Goal: Navigation & Orientation: Find specific page/section

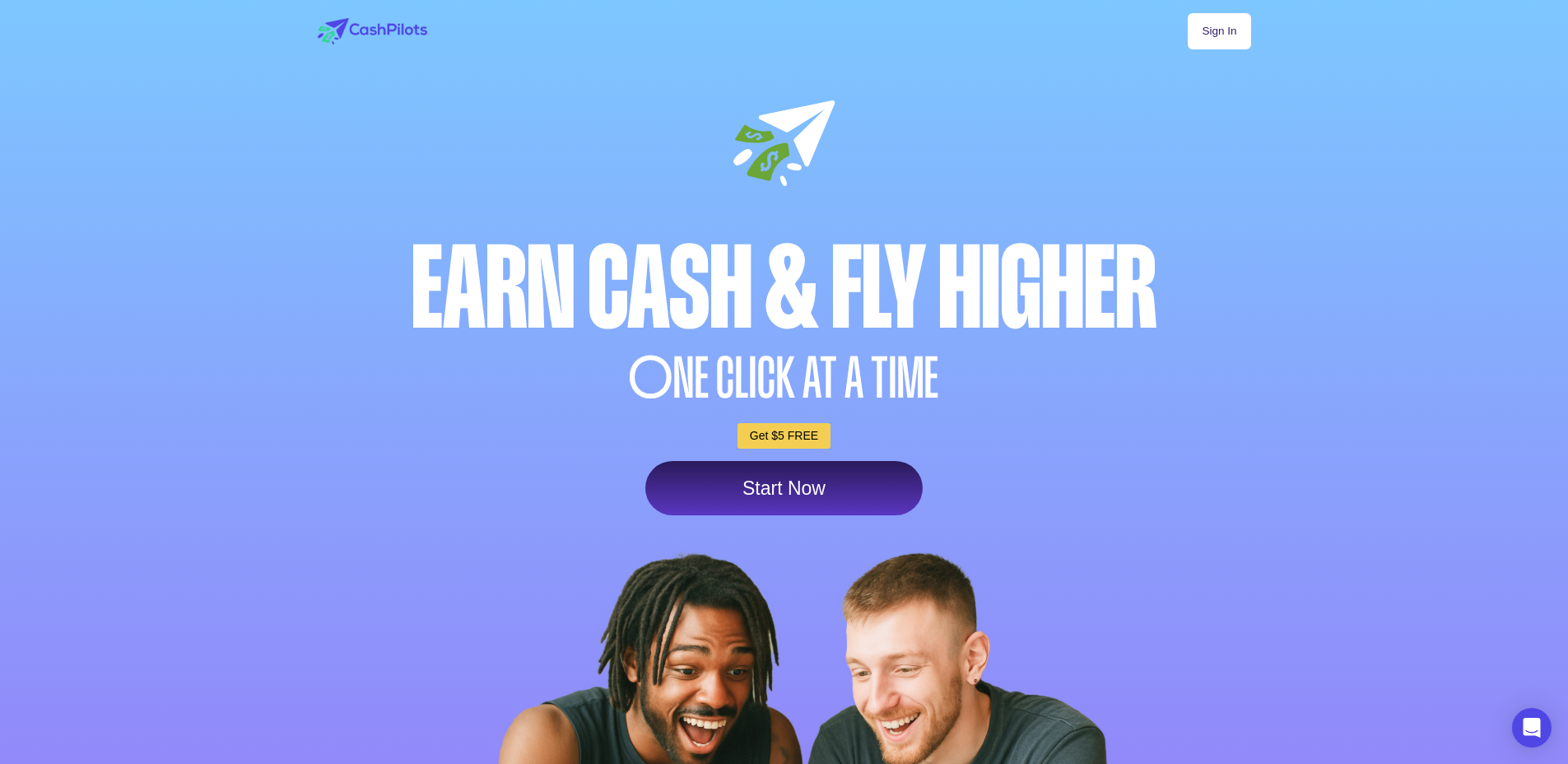
click at [828, 473] on link "Start Now" at bounding box center [784, 488] width 277 height 55
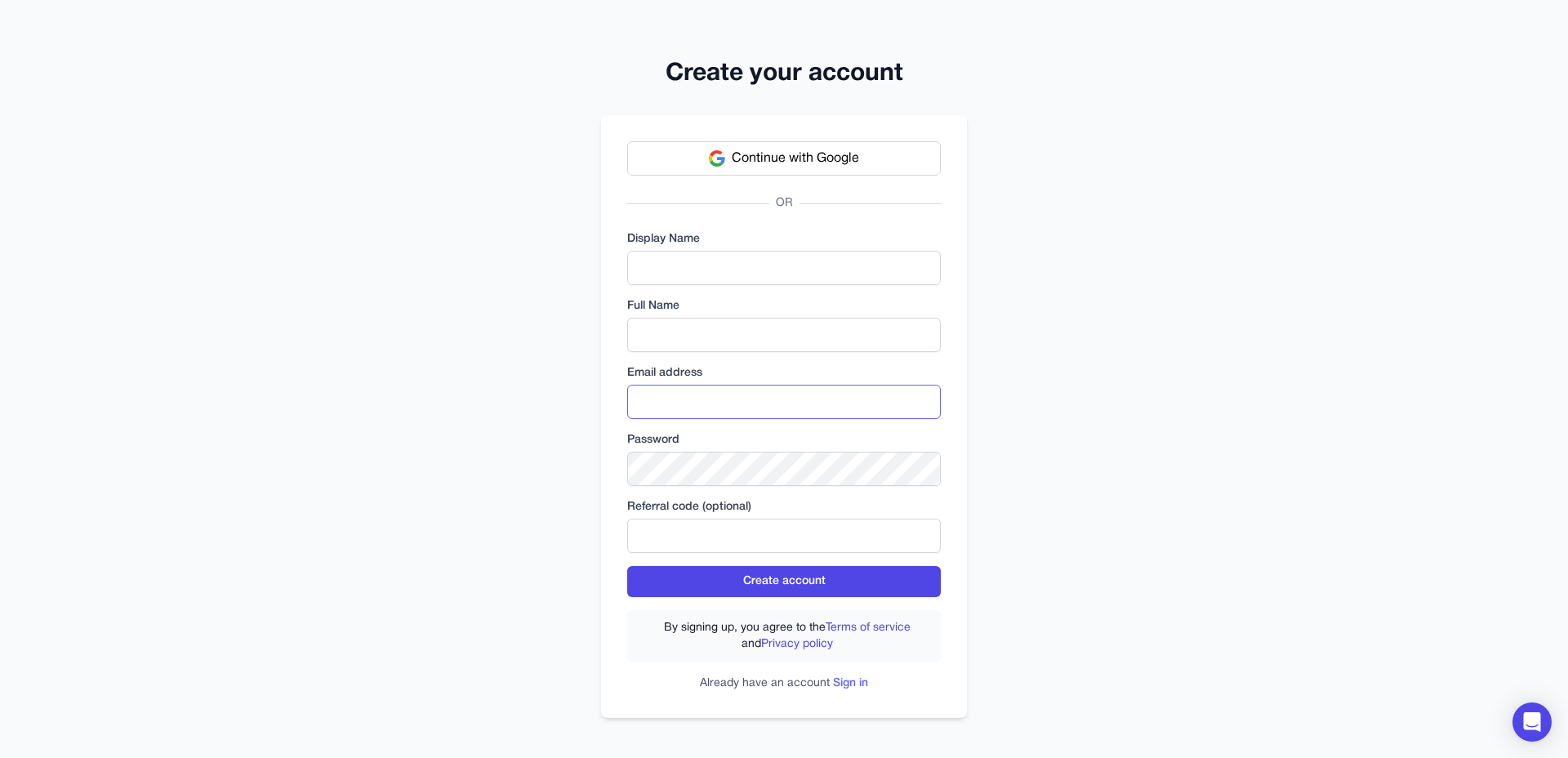
type input "**********"
click at [839, 680] on link "Sign in" at bounding box center [850, 683] width 35 height 11
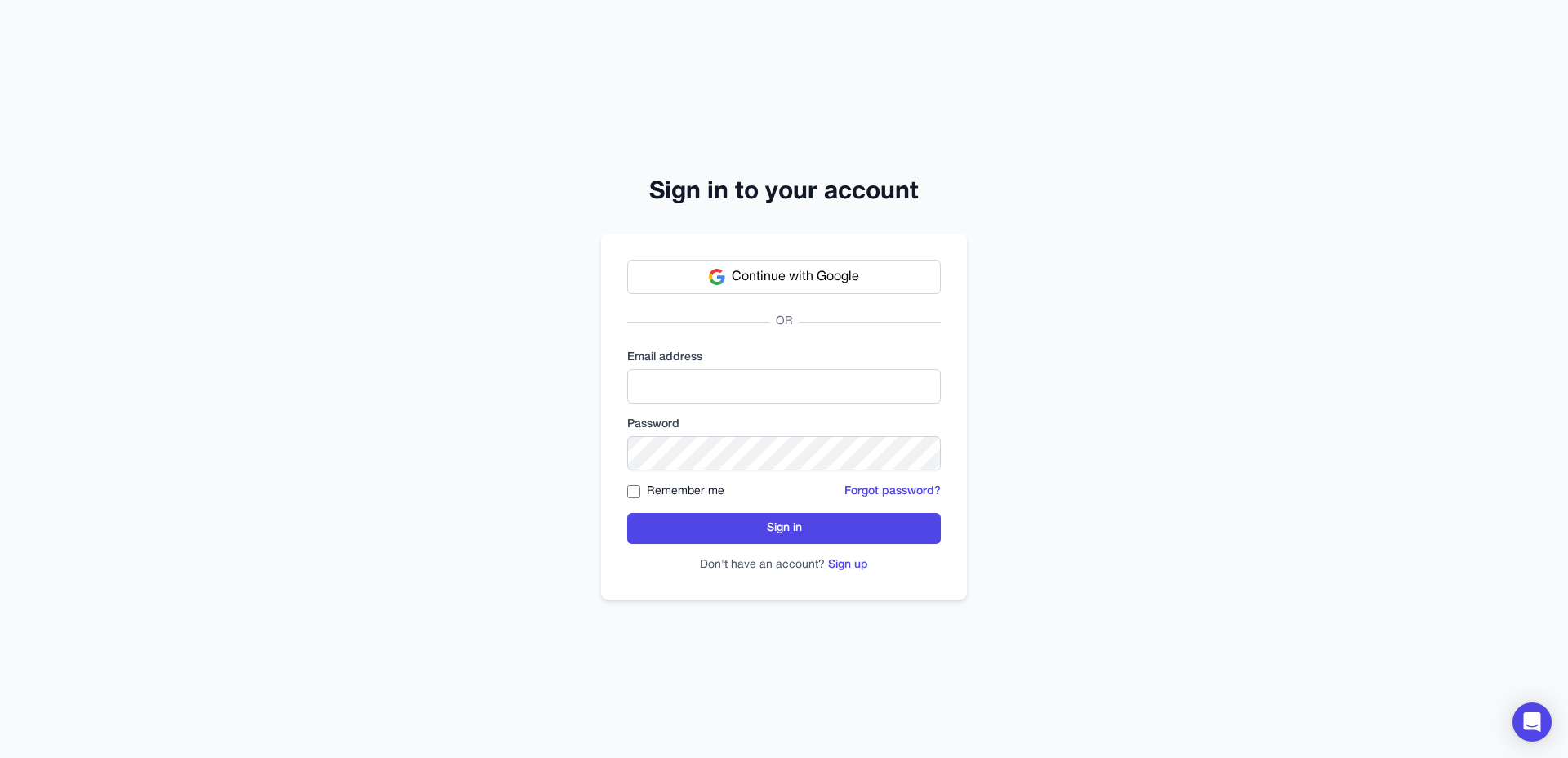
type input "**********"
click at [828, 272] on span "Continue with Google" at bounding box center [795, 276] width 127 height 20
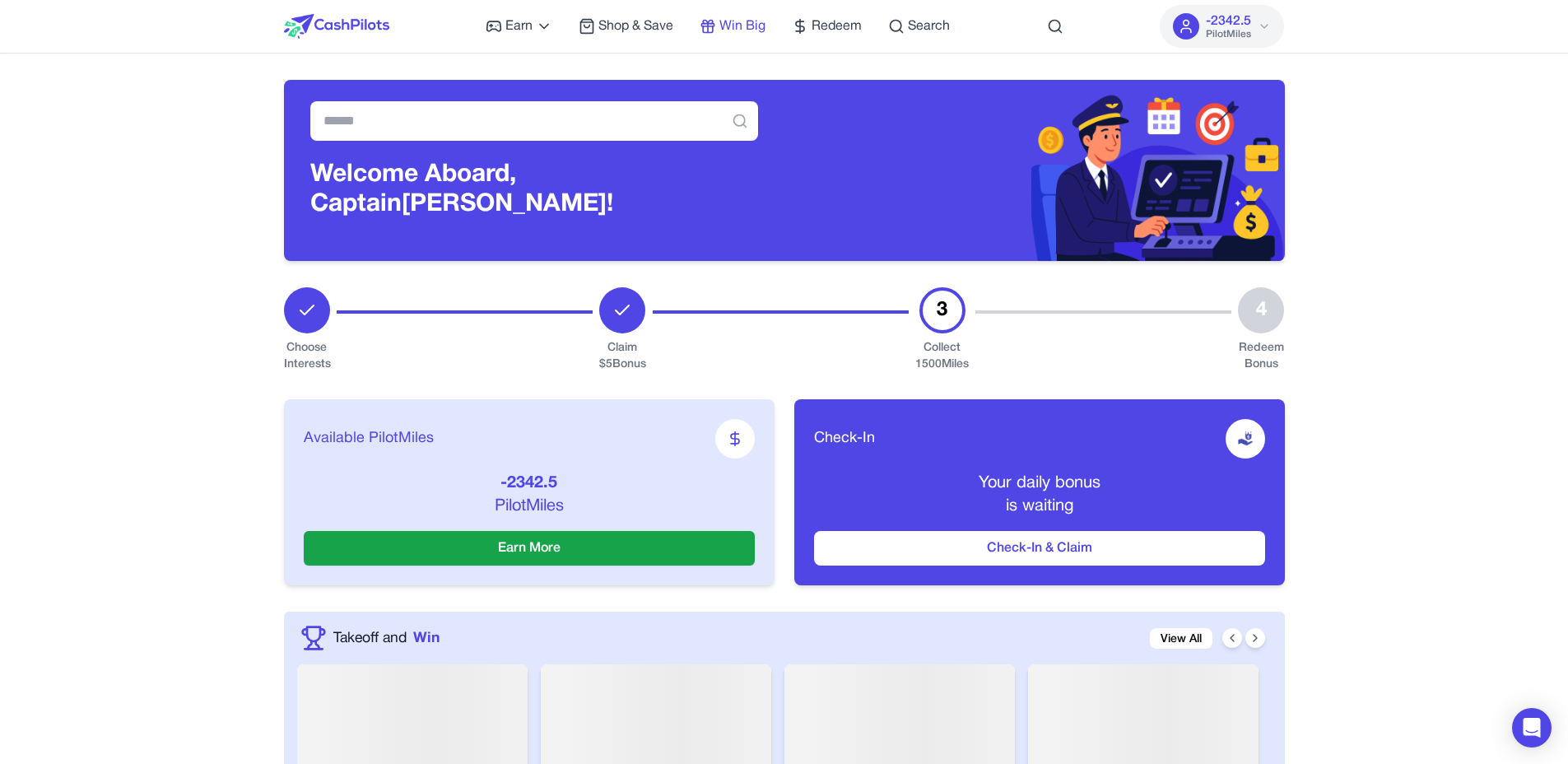
click at [739, 24] on span "Win Big" at bounding box center [743, 26] width 46 height 20
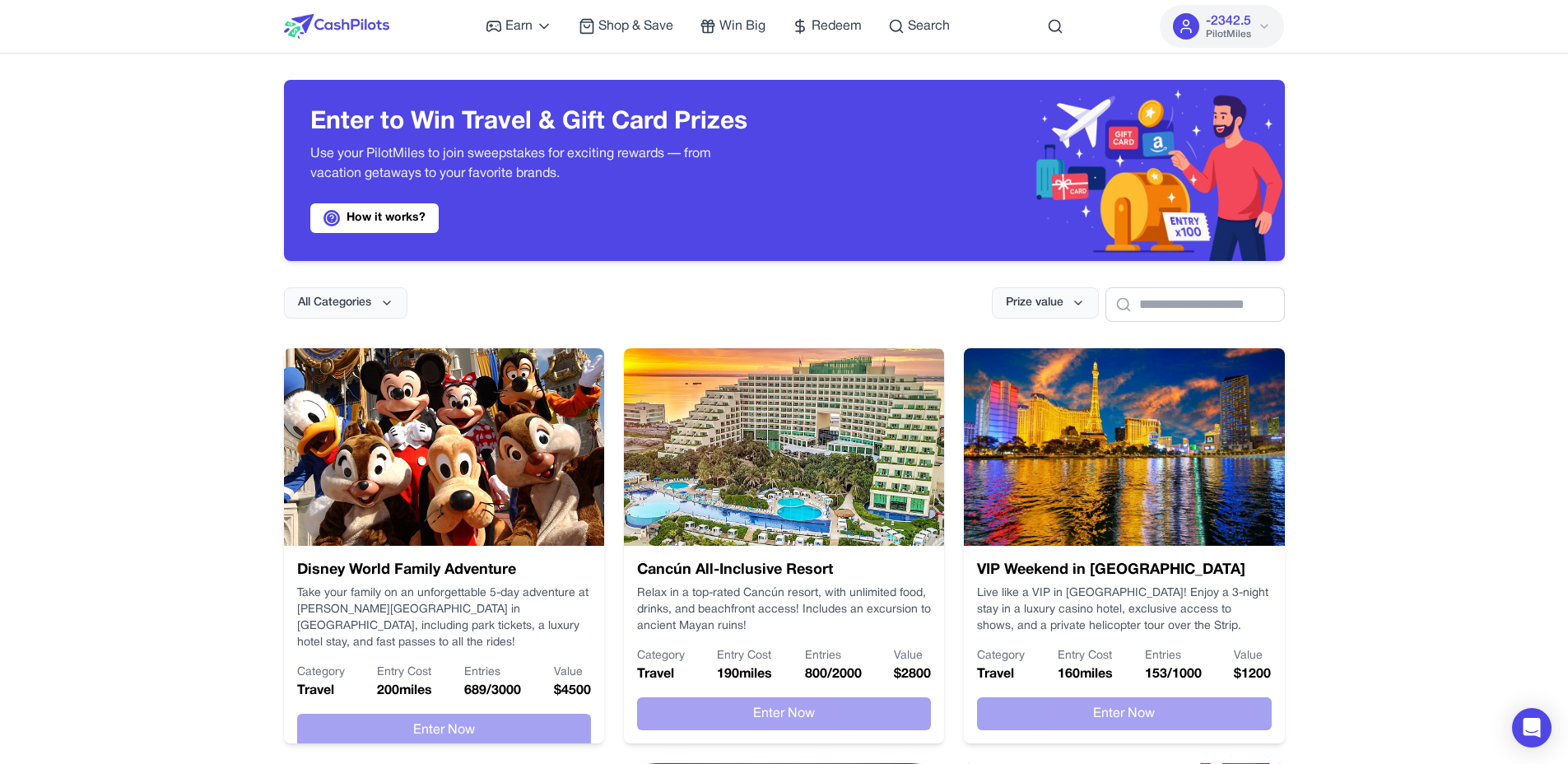
click at [865, 29] on div "Earn Play Games Enjoy fun games and earn Try New App Test new app for rewards T…" at bounding box center [717, 26] width 464 height 53
click at [833, 29] on span "Redeem" at bounding box center [836, 26] width 50 height 20
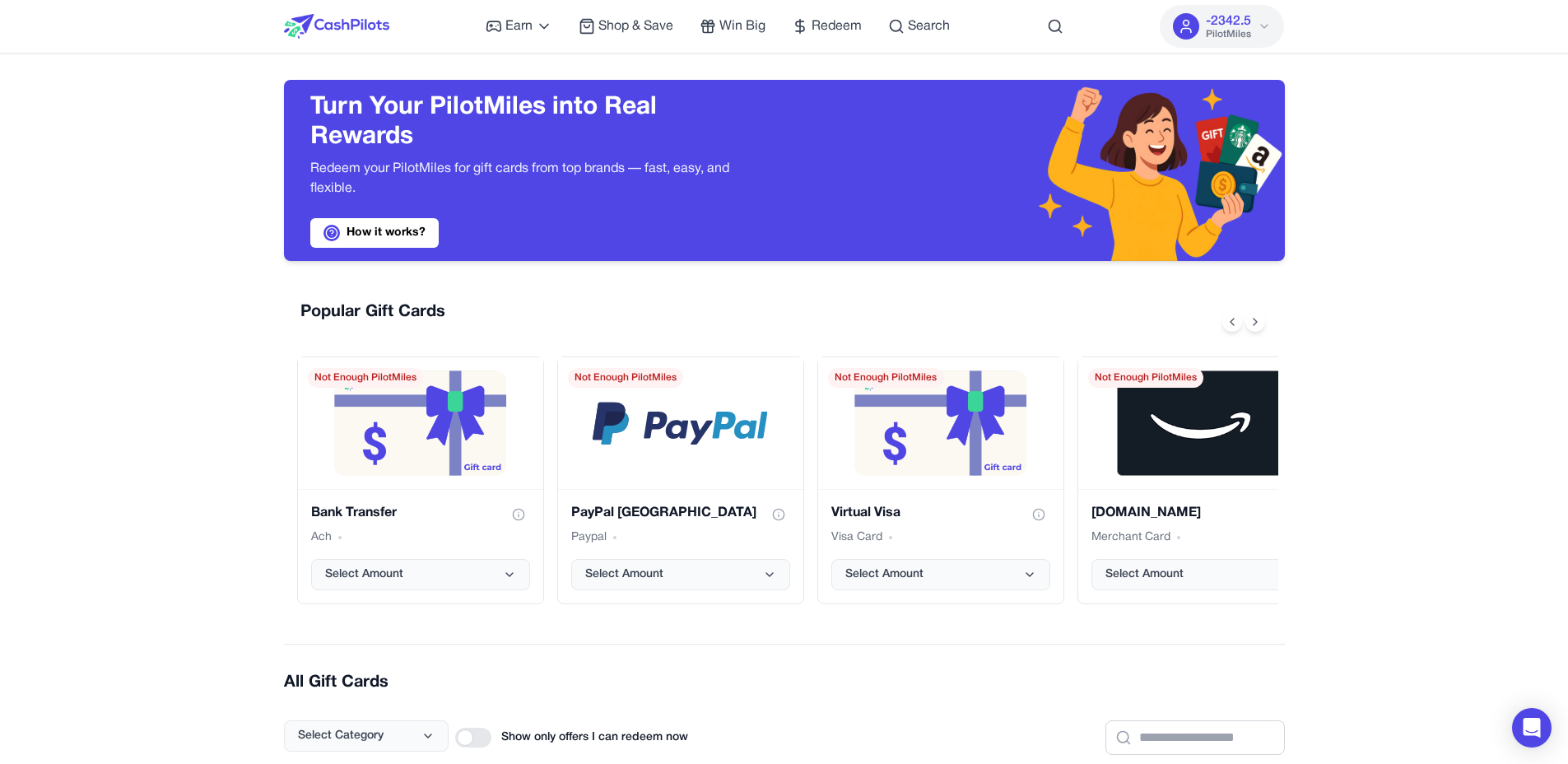
click at [380, 26] on img at bounding box center [336, 26] width 105 height 25
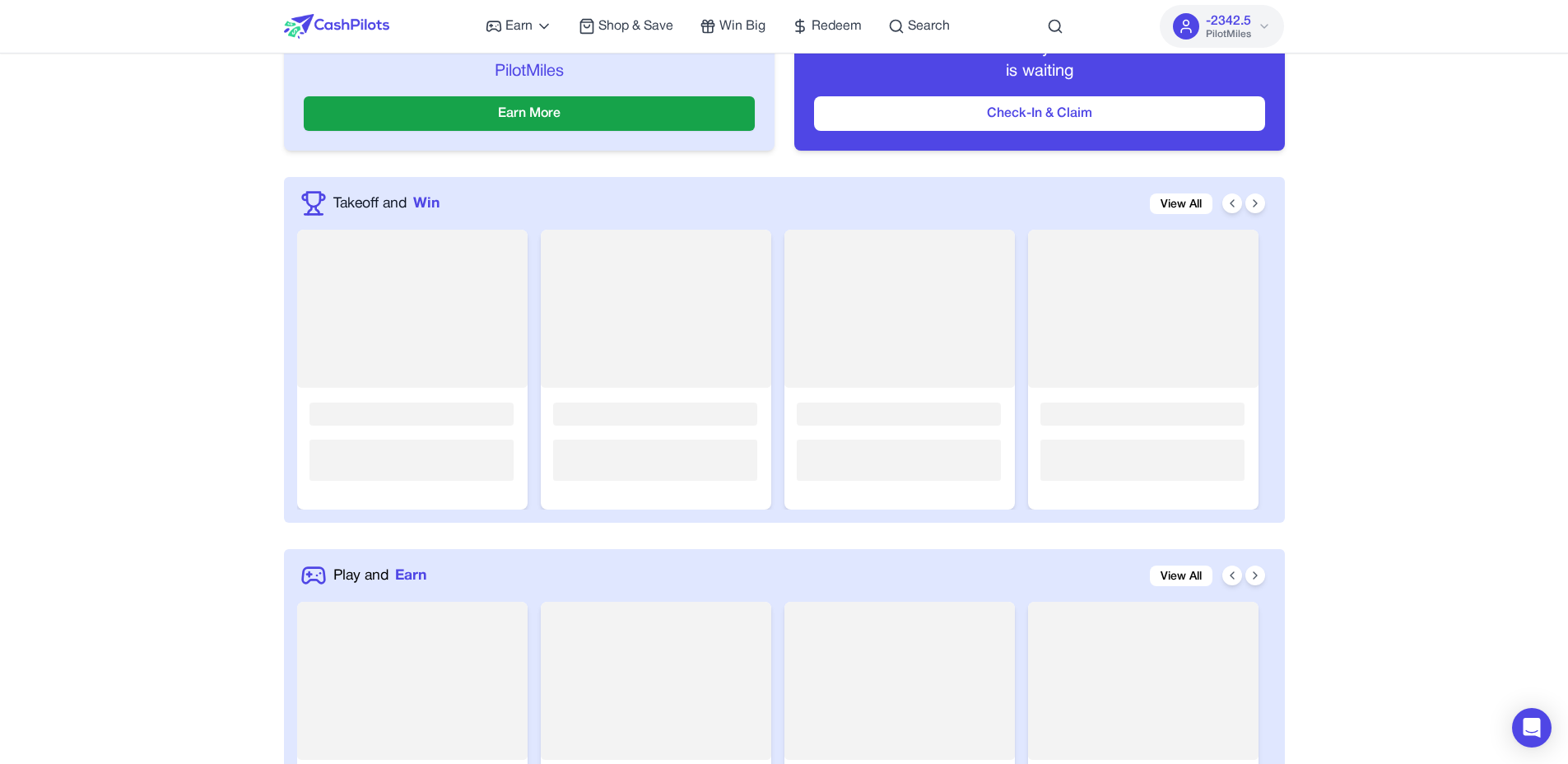
scroll to position [435, 0]
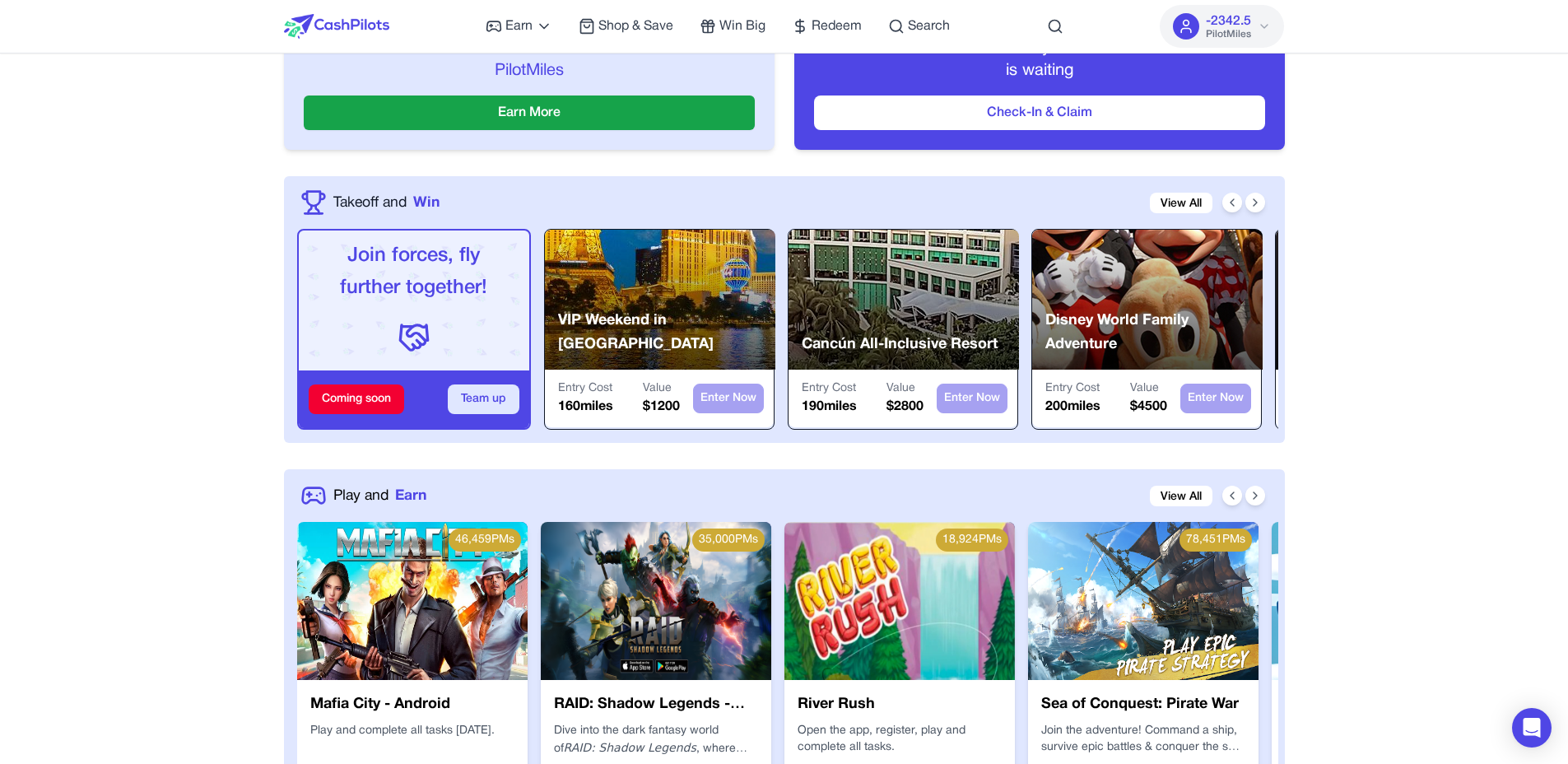
click at [504, 404] on button "Team up" at bounding box center [484, 399] width 72 height 30
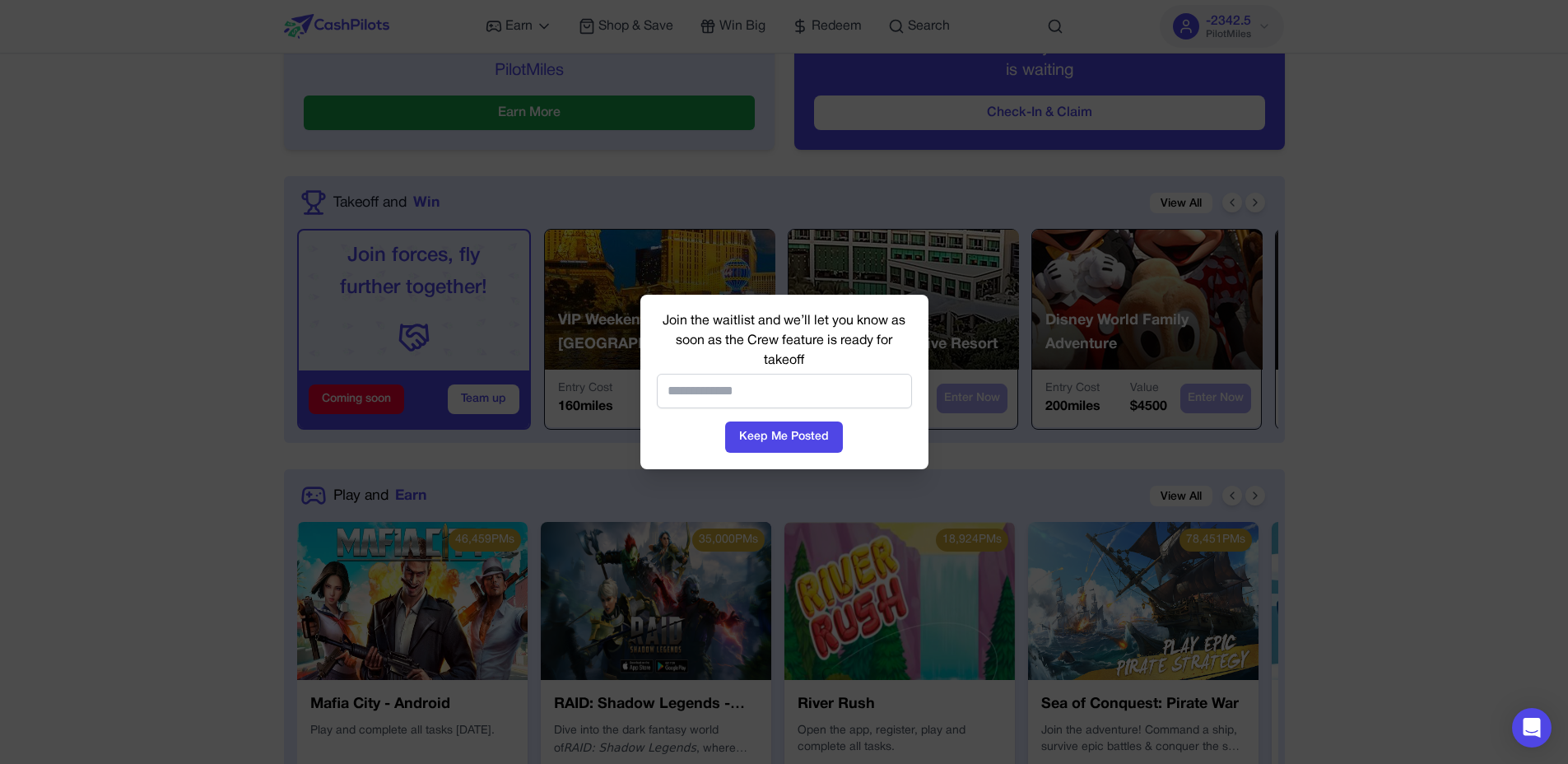
click at [483, 329] on div at bounding box center [784, 382] width 1568 height 764
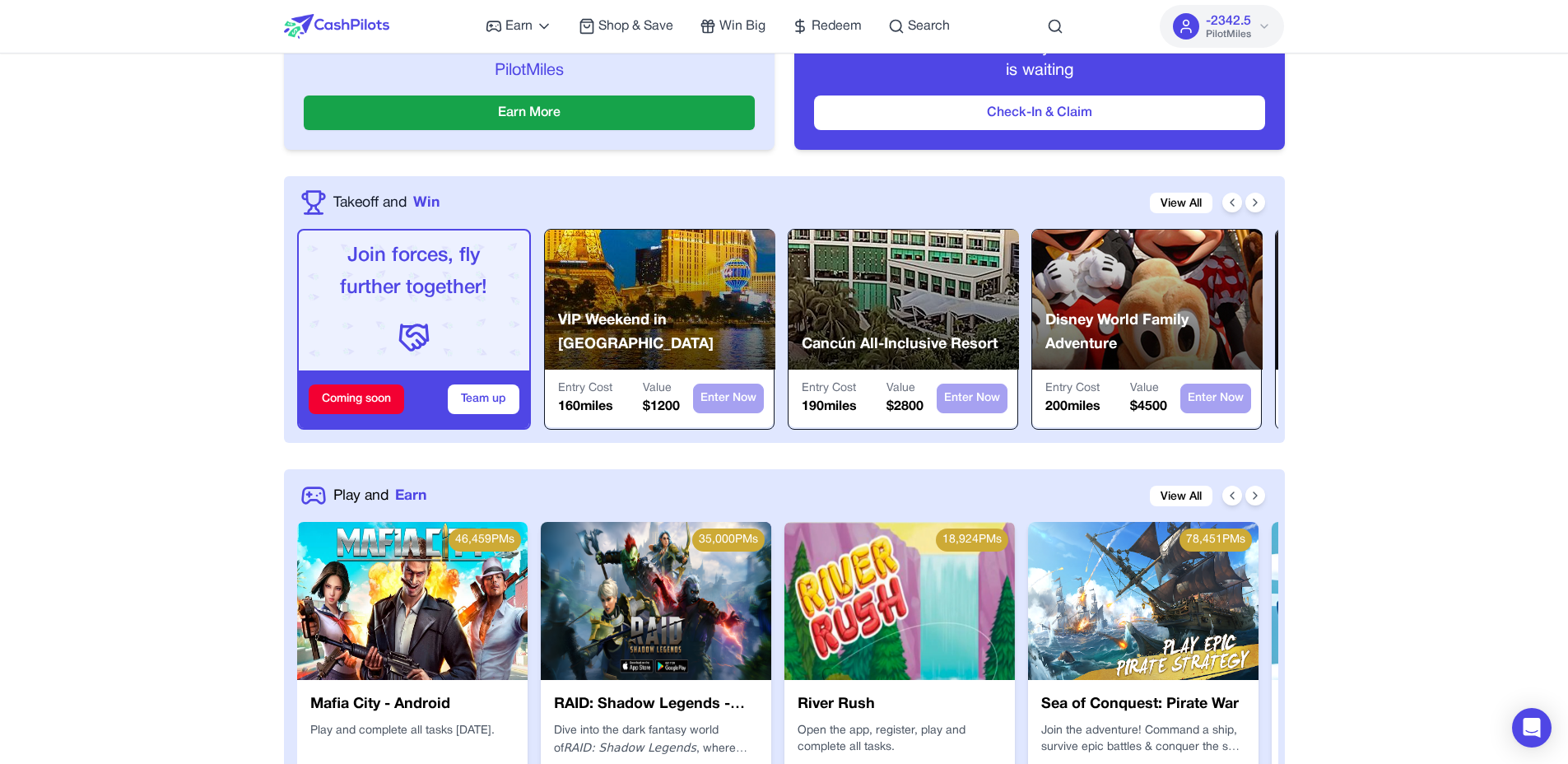
drag, startPoint x: 411, startPoint y: 392, endPoint x: 375, endPoint y: 400, distance: 36.9
click at [411, 392] on div "Coming soon Team up" at bounding box center [415, 398] width 231 height 57
click at [375, 400] on div "Coming soon" at bounding box center [357, 399] width 96 height 30
click at [425, 298] on p "Join forces, fly further together!" at bounding box center [414, 272] width 204 height 64
click at [497, 389] on button "Team up" at bounding box center [484, 399] width 72 height 30
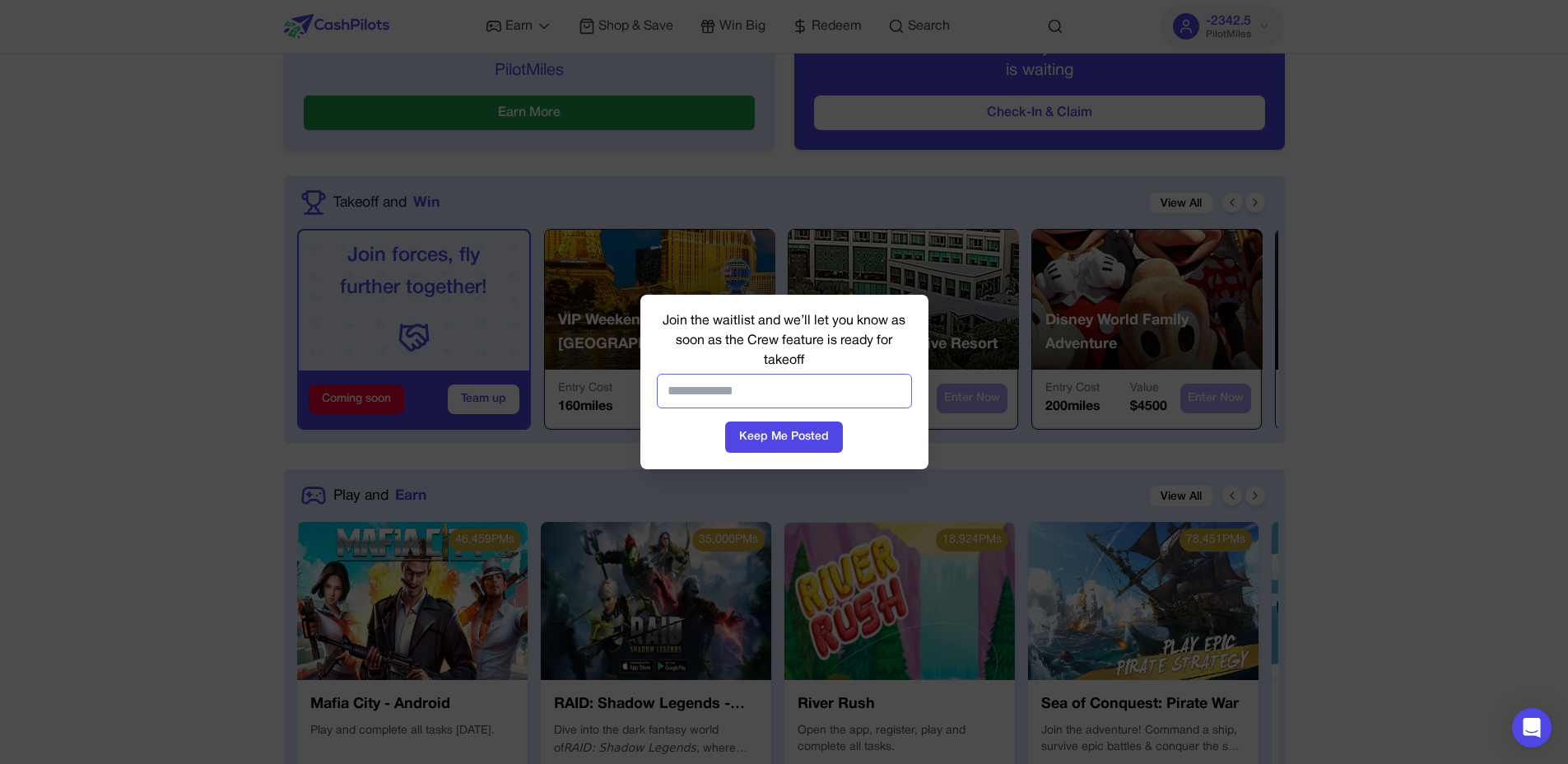
click at [750, 391] on input "email" at bounding box center [784, 391] width 255 height 34
click at [1407, 334] on div at bounding box center [784, 382] width 1568 height 764
